Goal: Information Seeking & Learning: Understand process/instructions

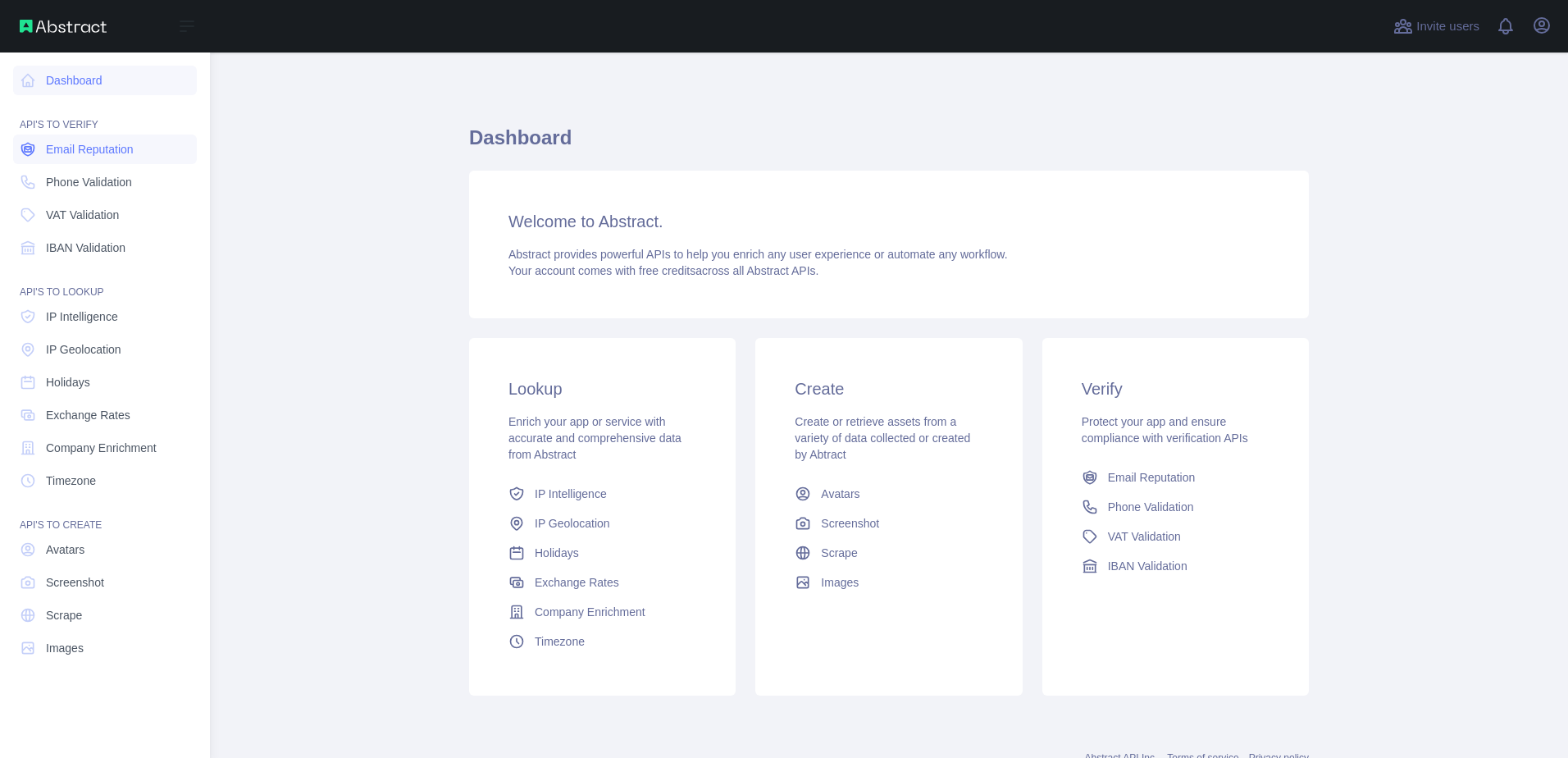
drag, startPoint x: 0, startPoint y: 0, endPoint x: 68, endPoint y: 147, distance: 162.0
click at [68, 147] on span "Email Reputation" at bounding box center [89, 149] width 88 height 17
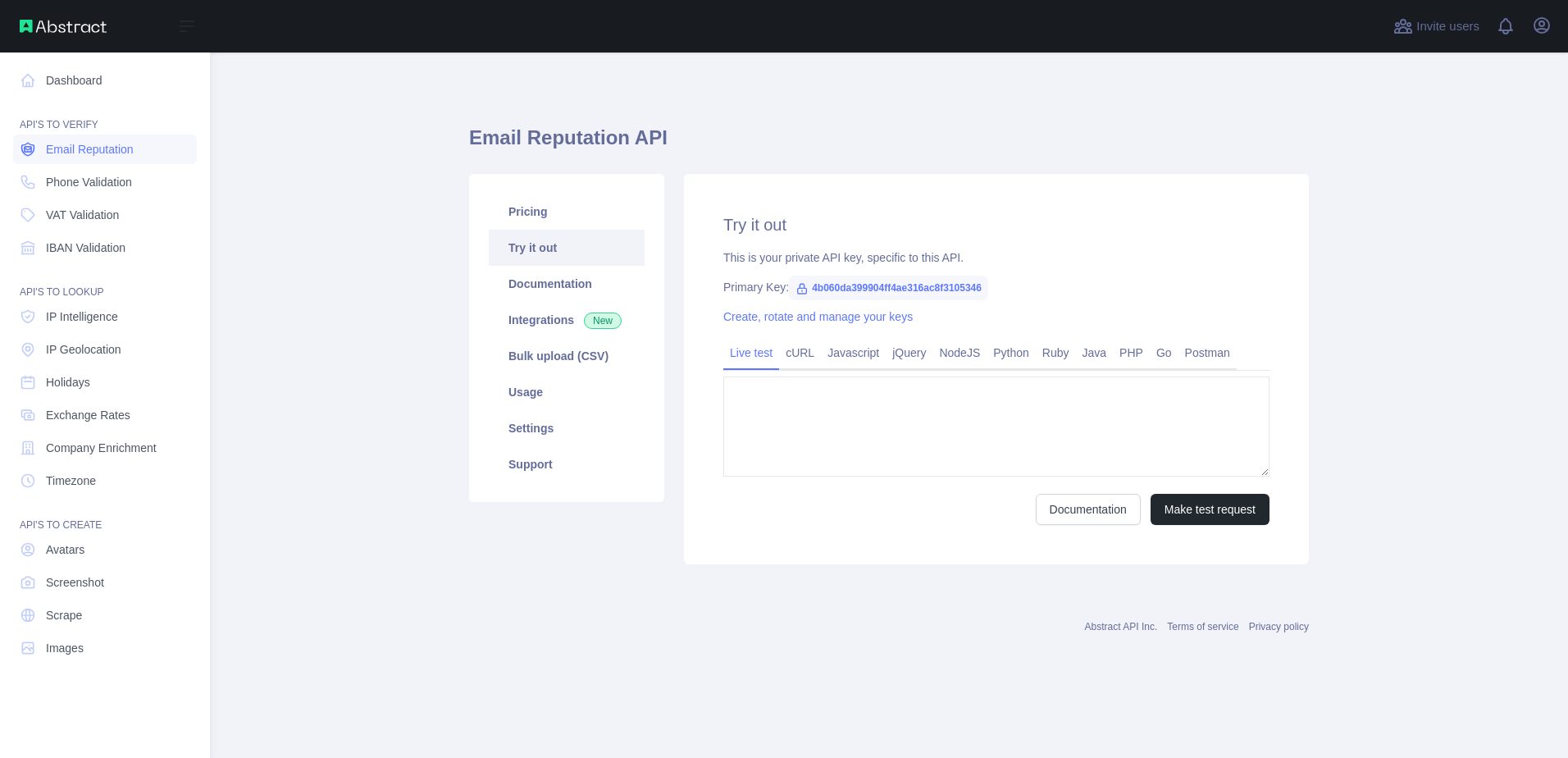
type textarea "**********"
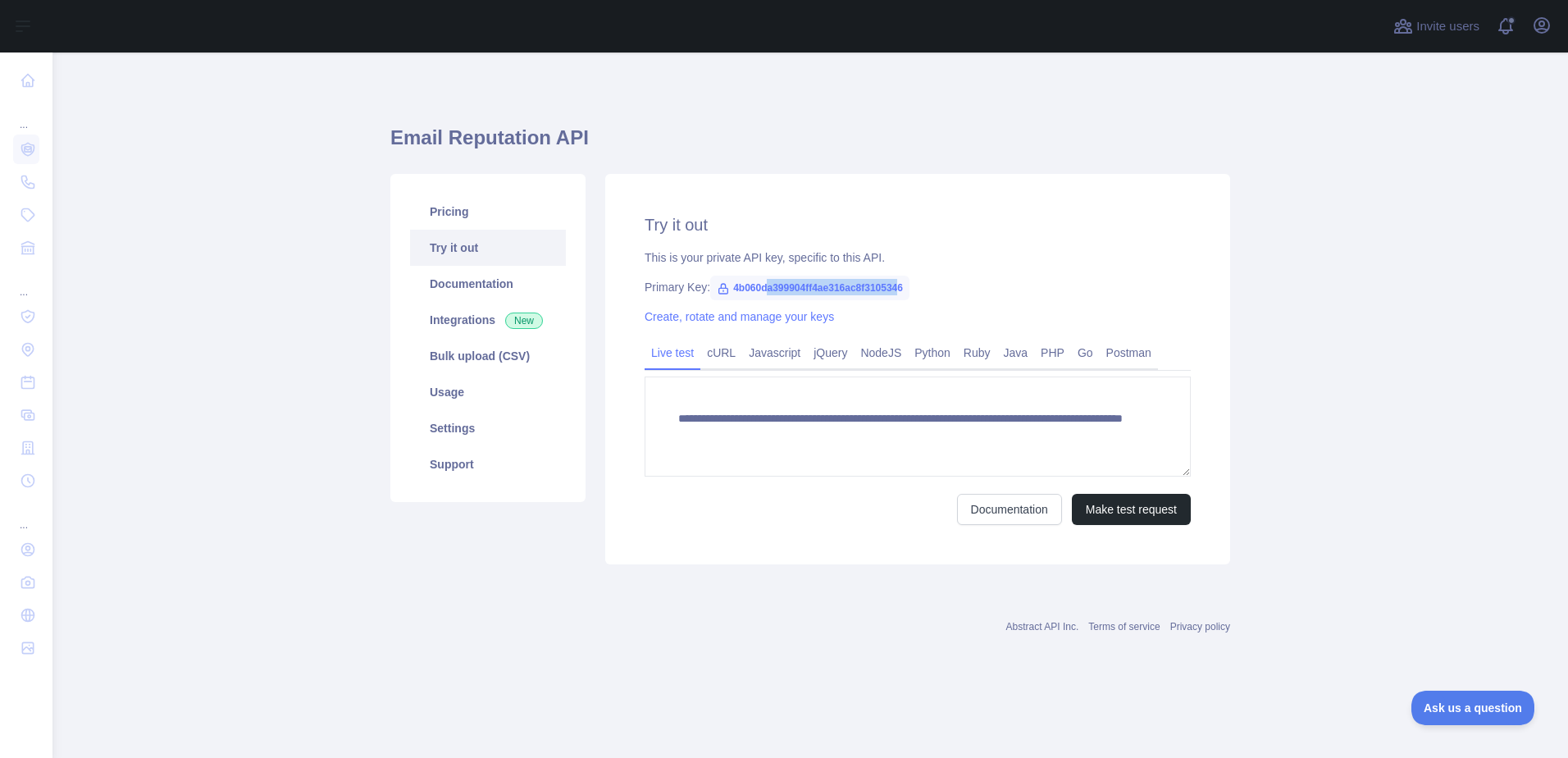
drag, startPoint x: 900, startPoint y: 291, endPoint x: 762, endPoint y: 289, distance: 138.0
click at [762, 289] on span "4b060da399904ff4ae316ac8f3105346" at bounding box center [810, 288] width 199 height 24
drag, startPoint x: 762, startPoint y: 289, endPoint x: 750, endPoint y: 286, distance: 12.4
click at [760, 288] on span "4b060da399904ff4ae316ac8f3105346" at bounding box center [810, 288] width 199 height 24
drag, startPoint x: 731, startPoint y: 283, endPoint x: 912, endPoint y: 290, distance: 181.1
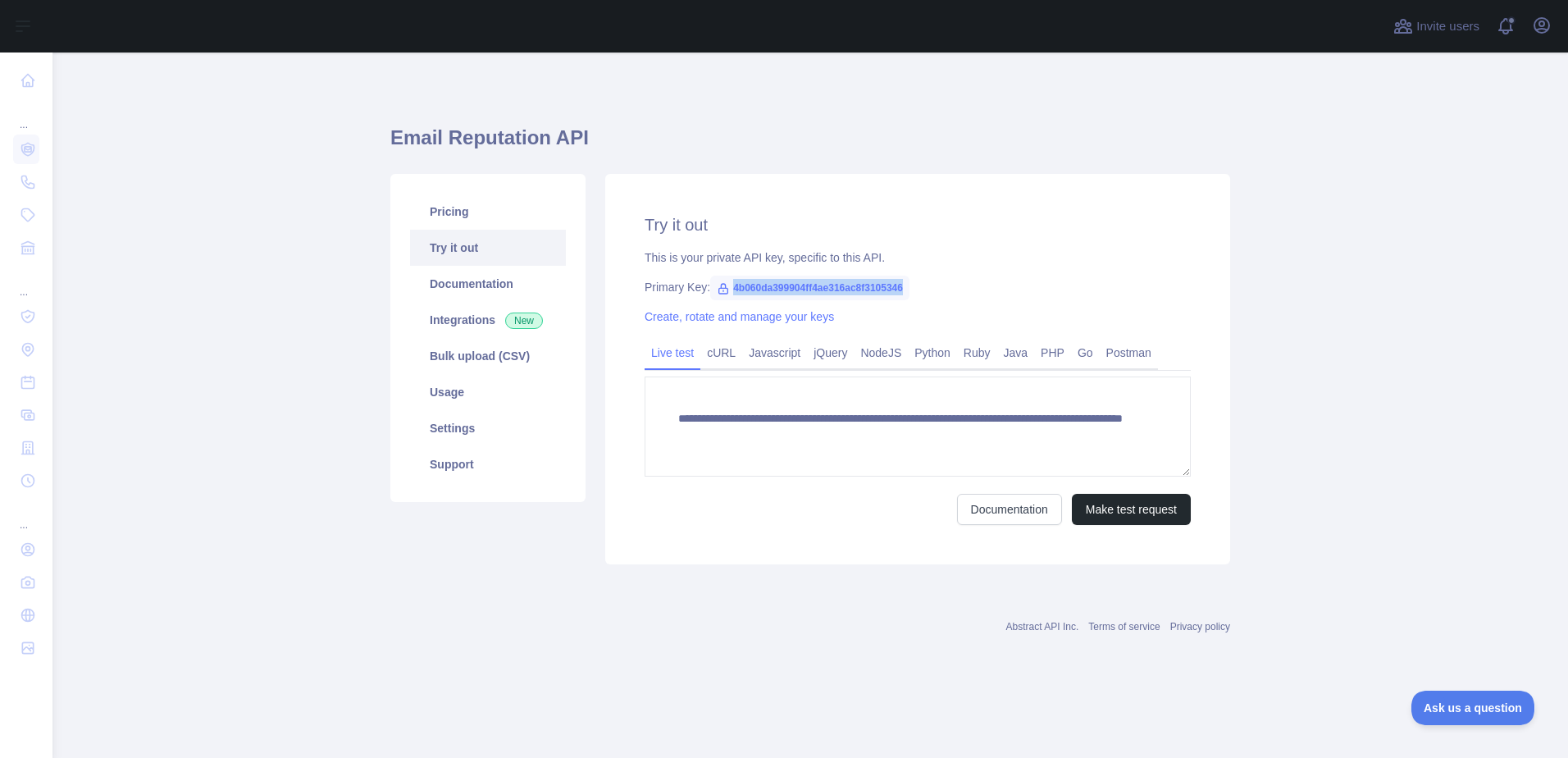
click at [912, 290] on div "Primary Key: 4b060da399904ff4ae316ac8f3105346" at bounding box center [918, 287] width 546 height 17
copy span "4b060da399904ff4ae316ac8f3105346"
click at [871, 363] on link "NodeJS" at bounding box center [881, 352] width 54 height 26
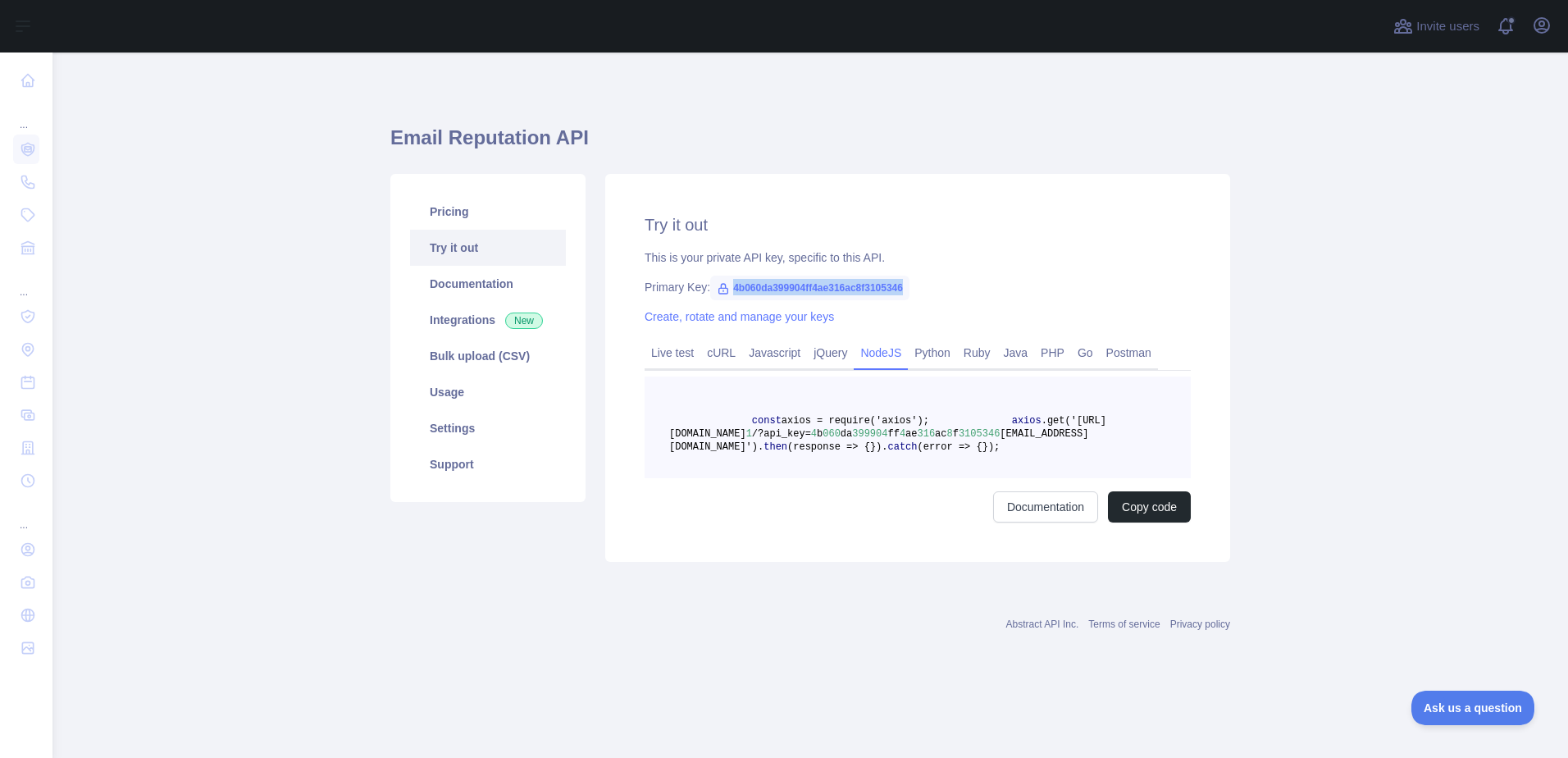
drag, startPoint x: 913, startPoint y: 509, endPoint x: 713, endPoint y: 416, distance: 220.6
click at [713, 416] on pre "const axios = require('axios'); axios .get('[URL][DOMAIN_NAME] 1 /?api_key= 4 b…" at bounding box center [918, 427] width 546 height 102
copy code "const axios = require('axios'); axios .get('[URL][DOMAIN_NAME] 1 /?api_key= 4 b…"
click at [943, 457] on pre "const axios = require('axios'); axios .get('[URL][DOMAIN_NAME] 1 /?api_key= 4 b…" at bounding box center [918, 427] width 546 height 102
click at [967, 450] on span "[EMAIL_ADDRESS][DOMAIN_NAME]')" at bounding box center [879, 440] width 420 height 24
